Goal: Complete application form: Complete application form

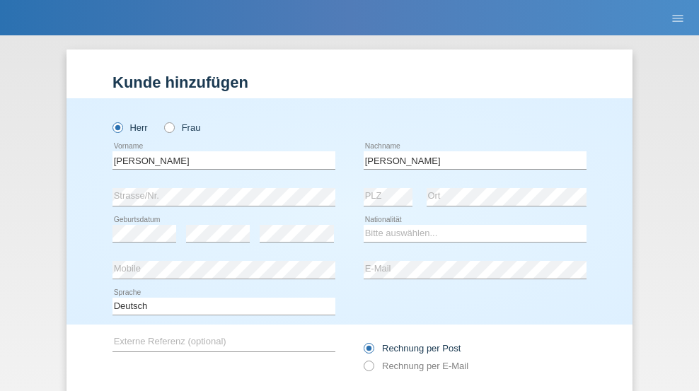
scroll to position [95, 0]
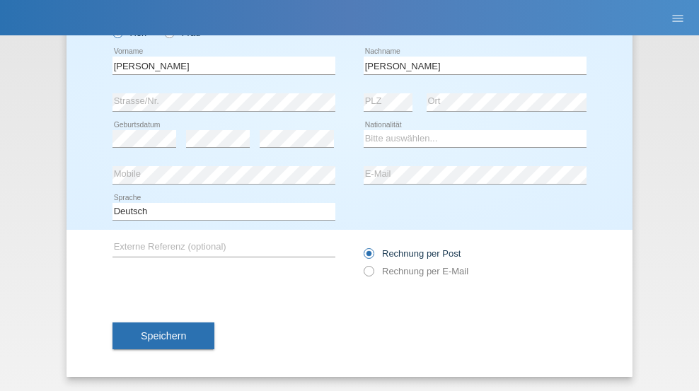
type input "Schwaller"
select select "CH"
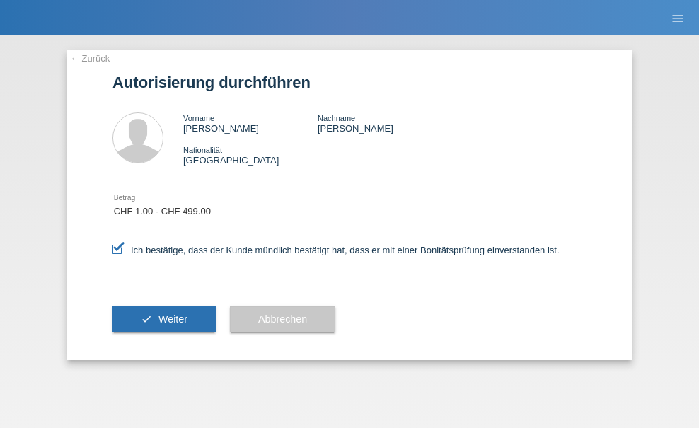
select select "1"
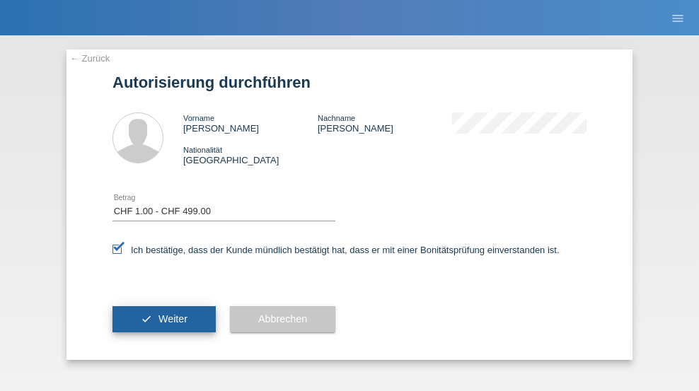
click at [164, 319] on span "Weiter" at bounding box center [173, 318] width 29 height 11
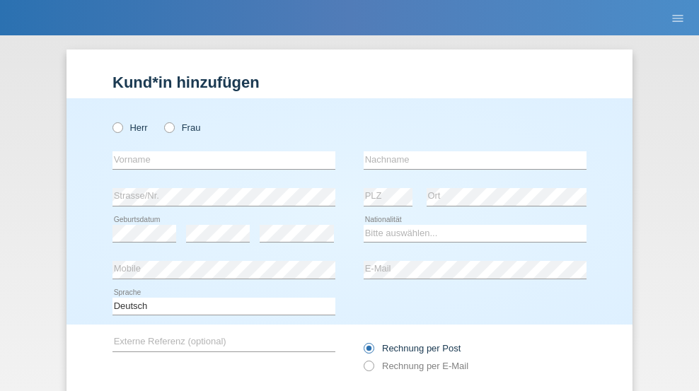
radio input "true"
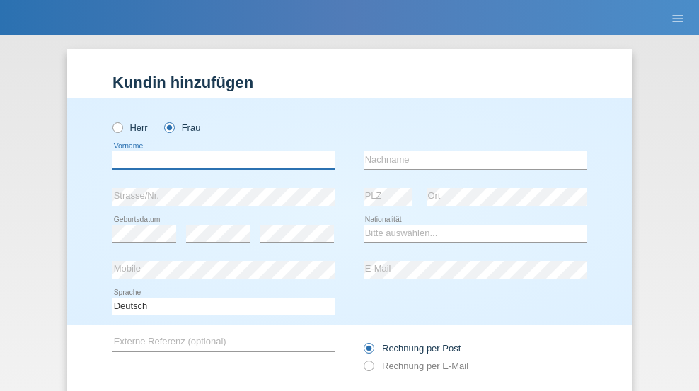
click at [219, 151] on input "text" at bounding box center [224, 160] width 223 height 18
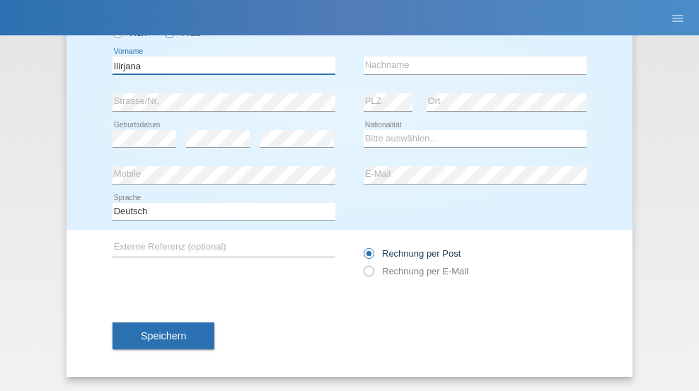
type input "Ilirjana"
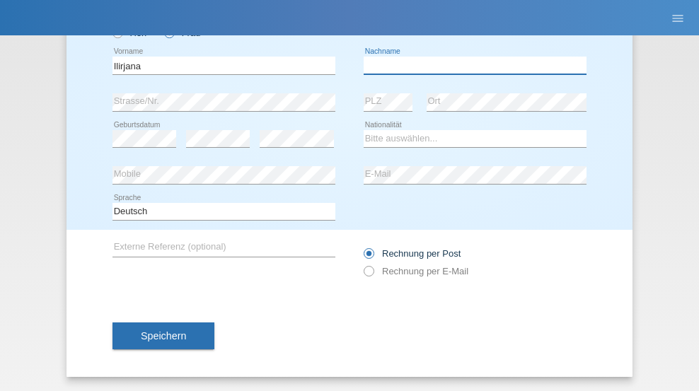
click at [470, 65] on input "text" at bounding box center [475, 66] width 223 height 18
type input "Mucaj"
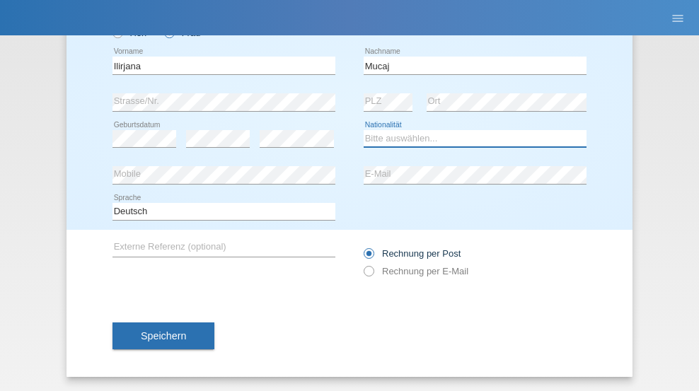
select select "AT"
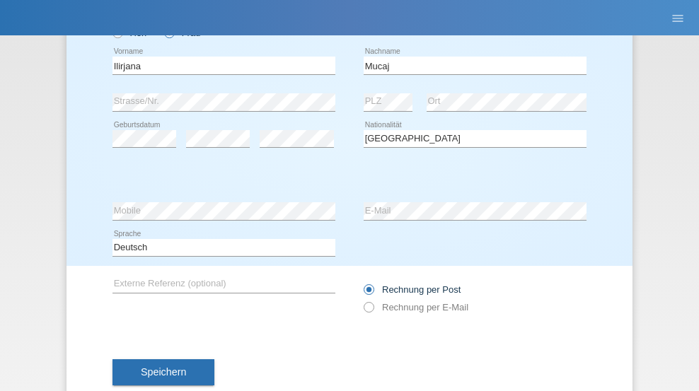
select select "C"
select select "08"
select select "03"
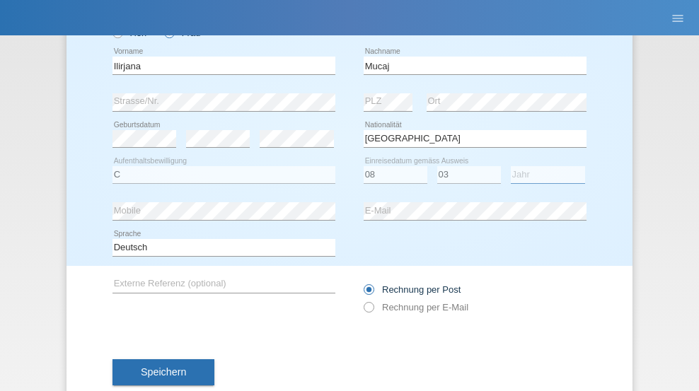
select select "2019"
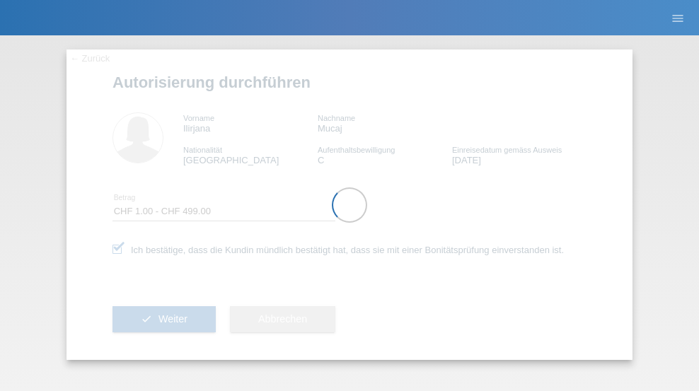
select select "1"
